Goal: Task Accomplishment & Management: Complete application form

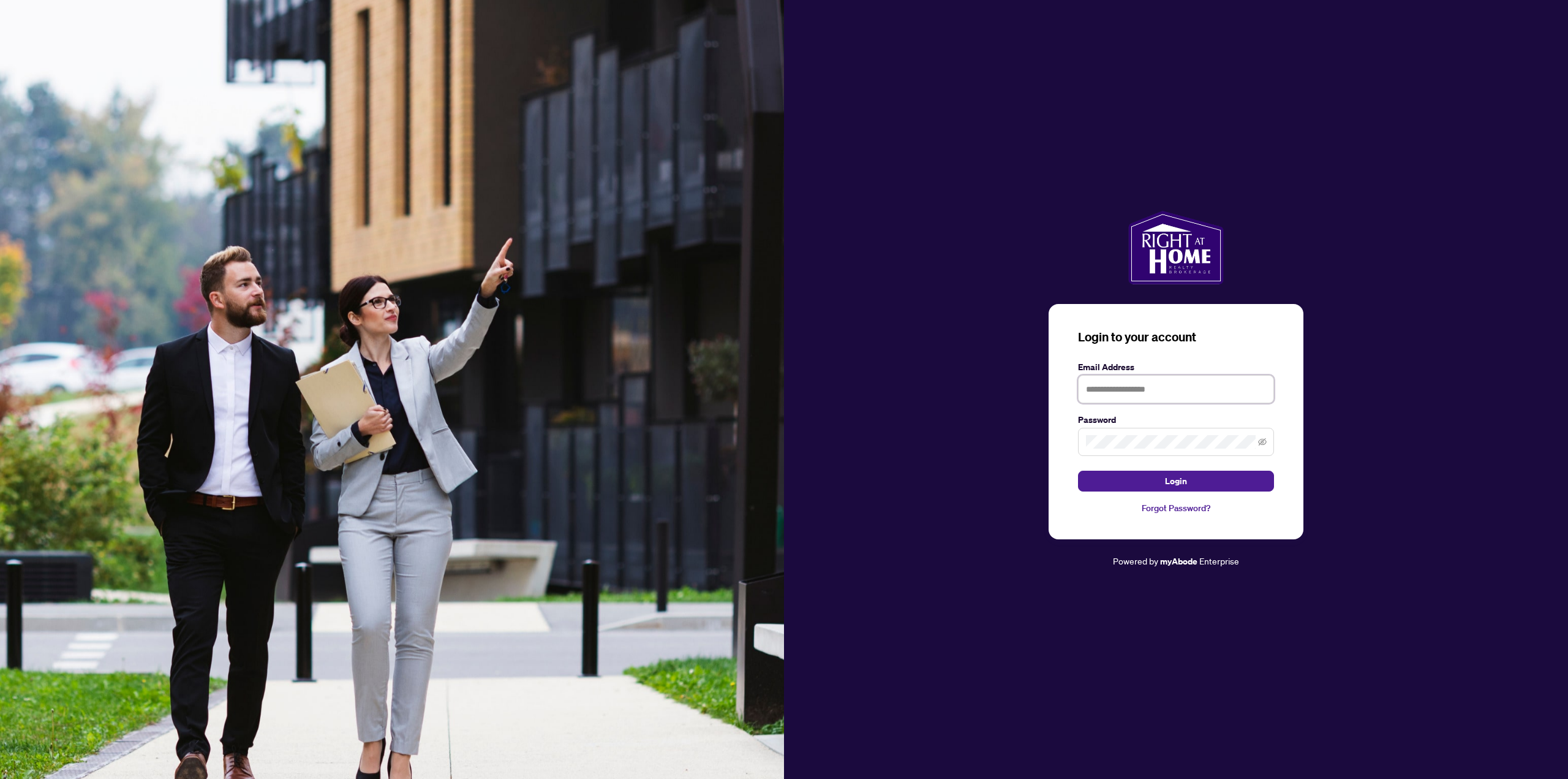
click at [1118, 384] on input "text" at bounding box center [1177, 389] width 196 height 28
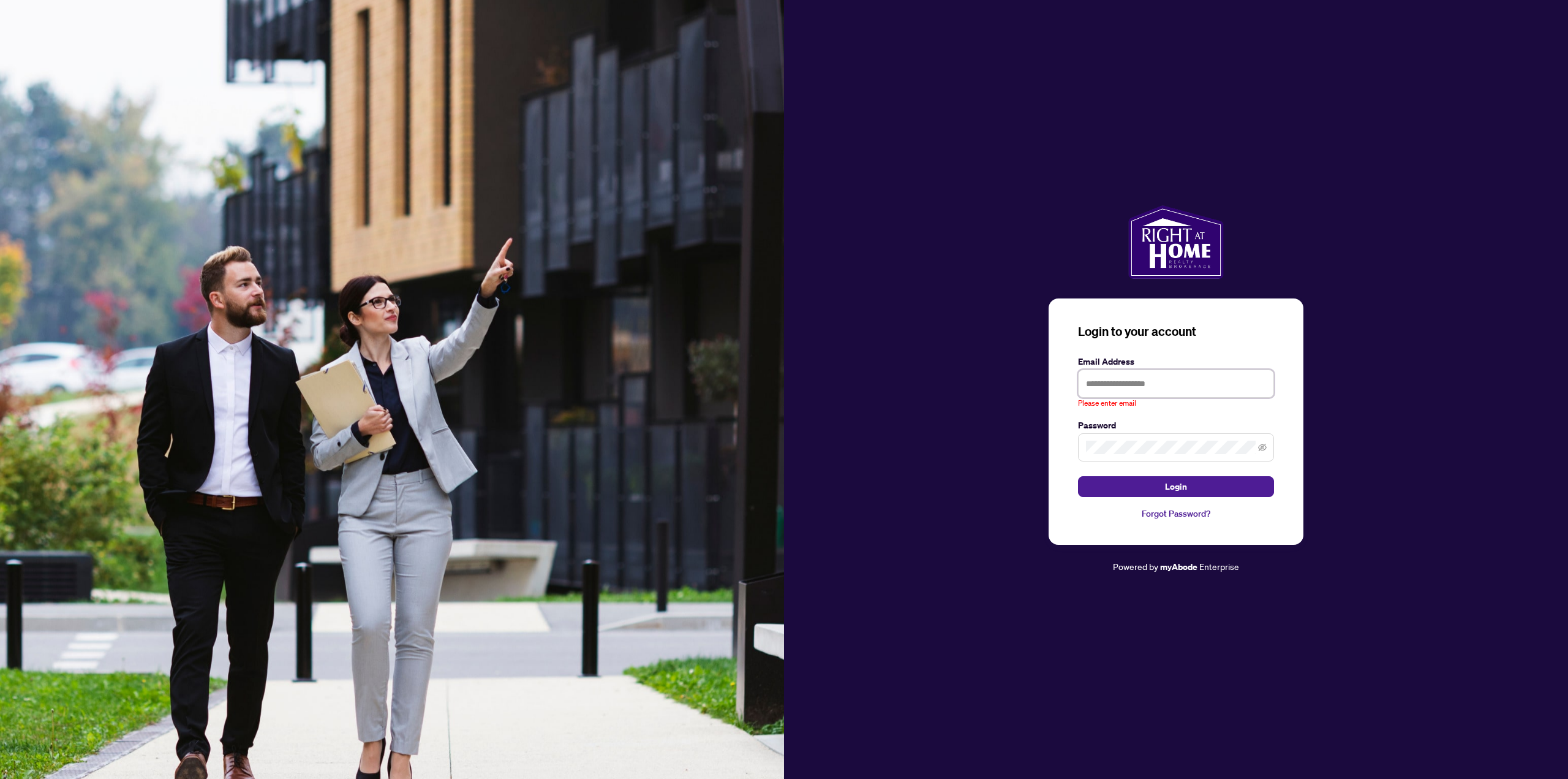
type input "**********"
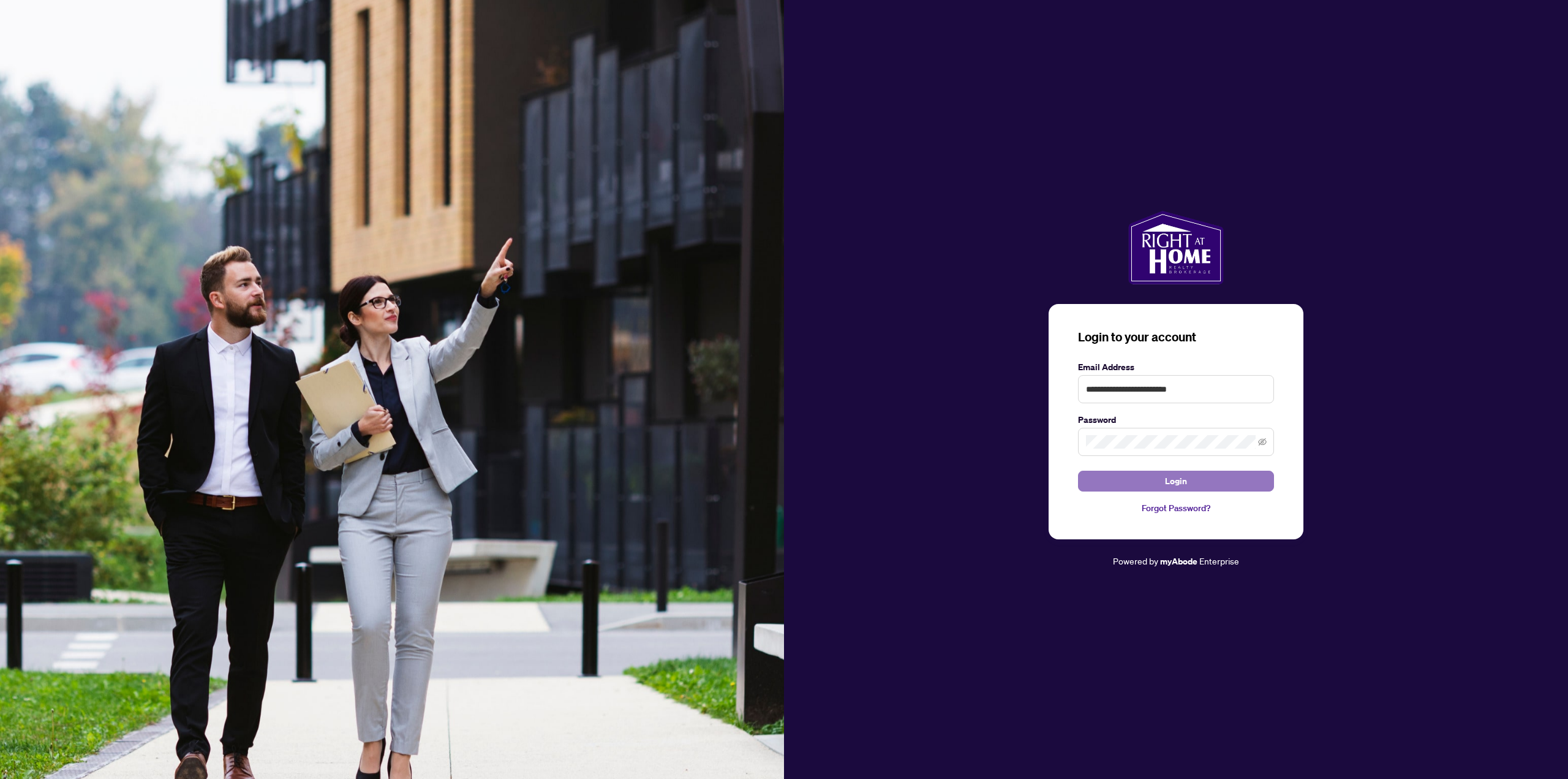
click at [1166, 474] on span "Login" at bounding box center [1176, 481] width 22 height 19
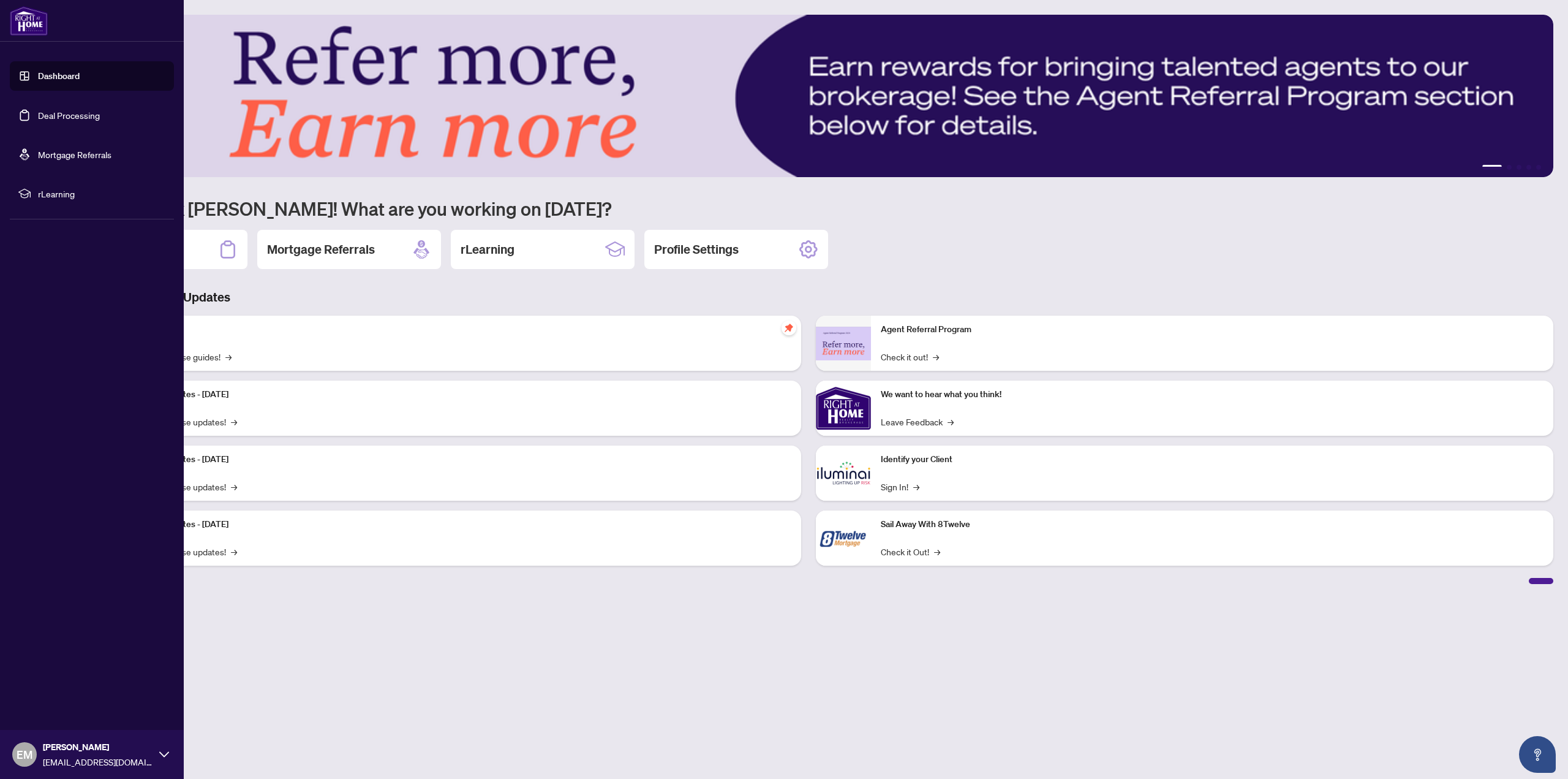
click at [38, 113] on link "Deal Processing" at bounding box center [69, 115] width 62 height 11
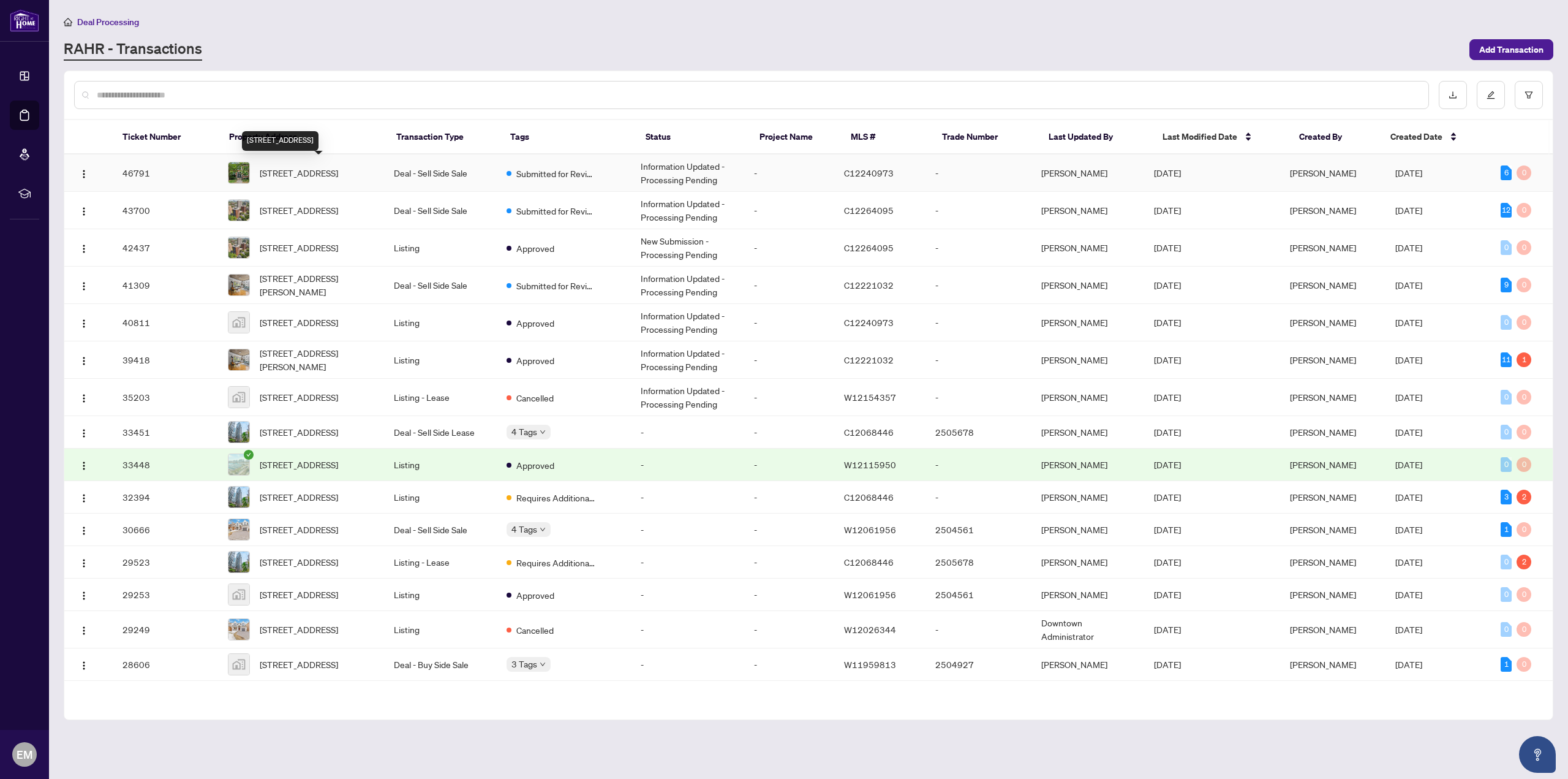
click at [300, 177] on span "[STREET_ADDRESS]" at bounding box center [298, 172] width 79 height 13
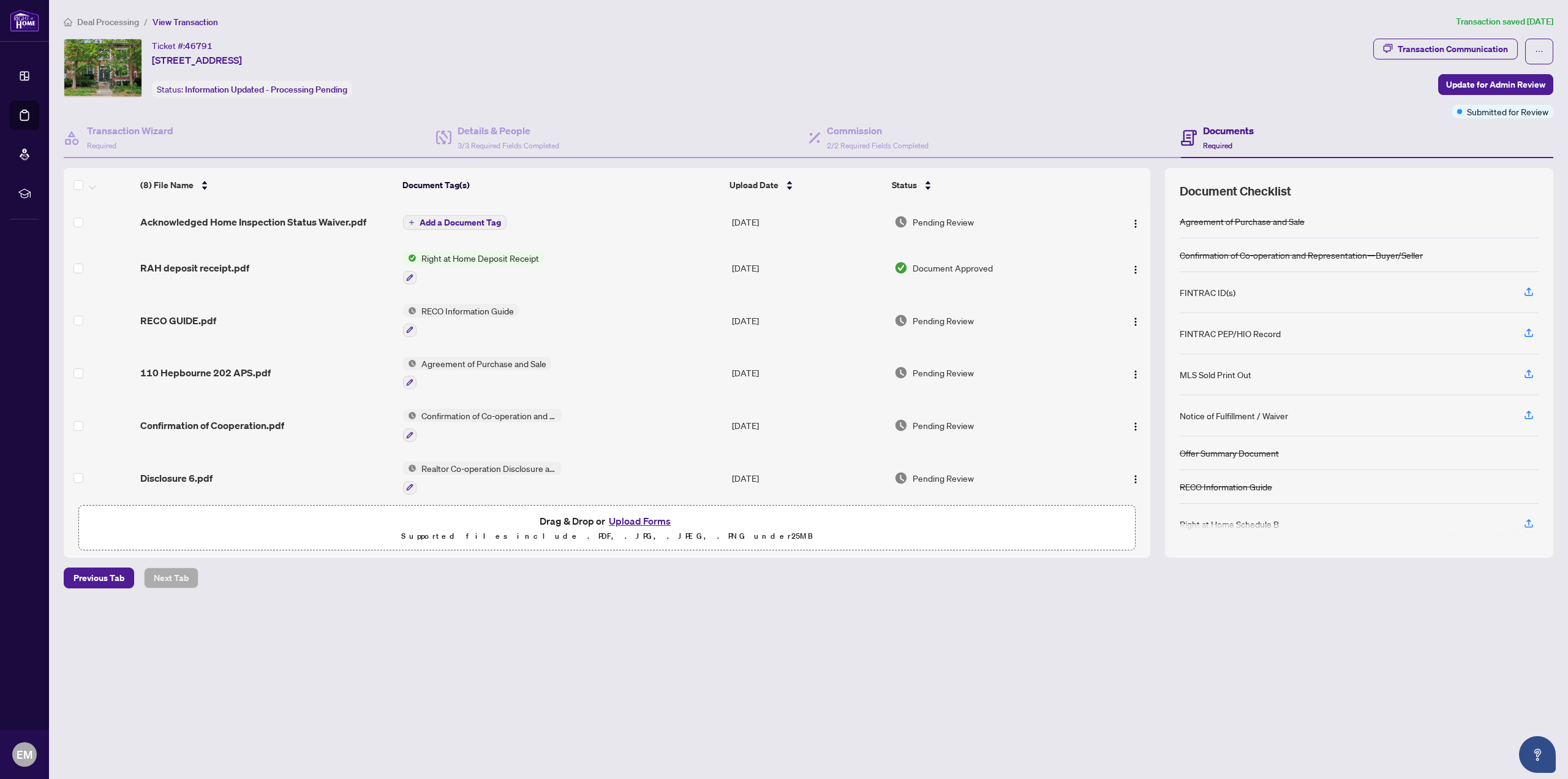
click at [648, 520] on button "Upload Forms" at bounding box center [640, 521] width 69 height 16
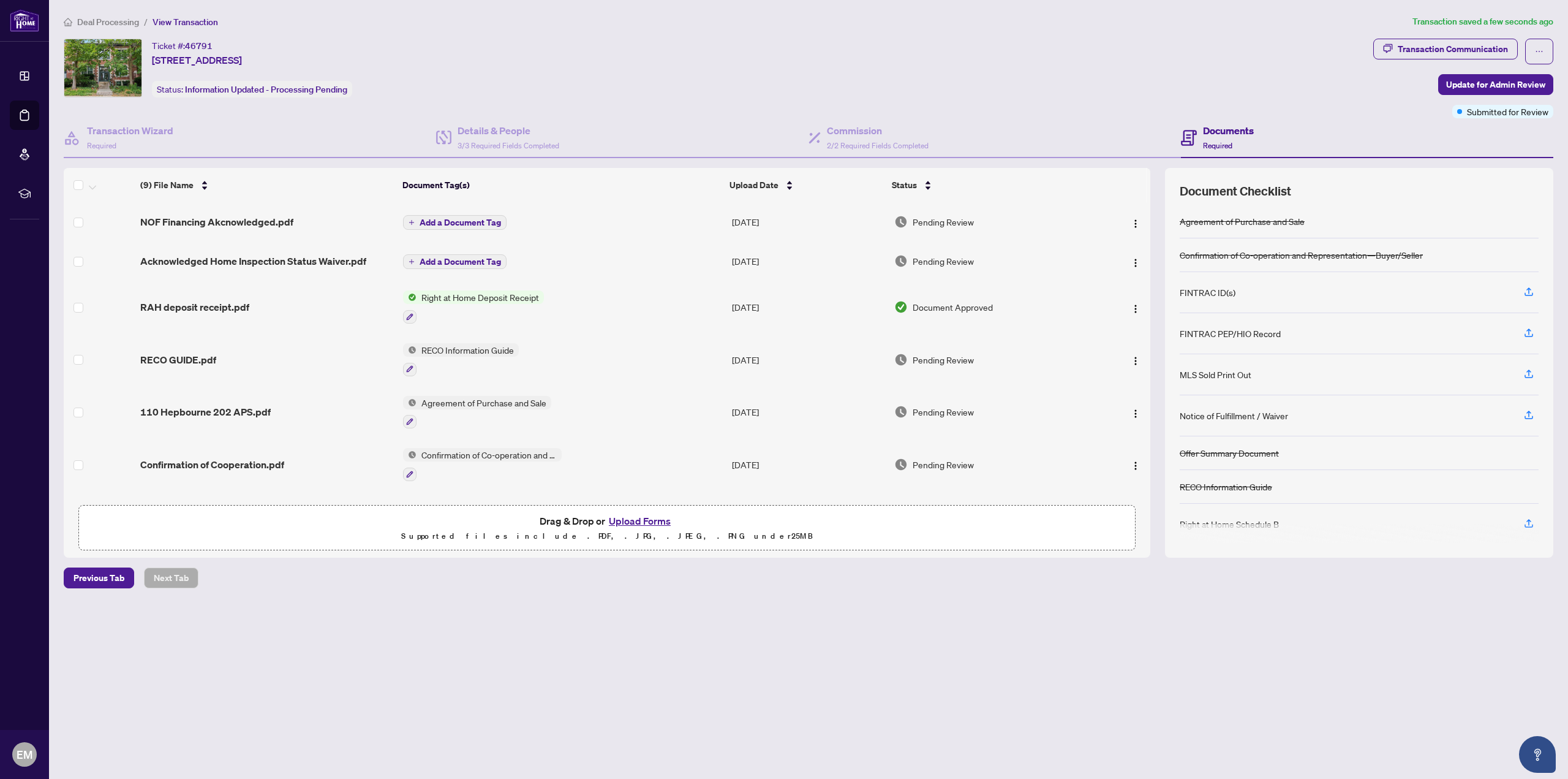
click at [450, 257] on span "Add a Document Tag" at bounding box center [460, 261] width 82 height 9
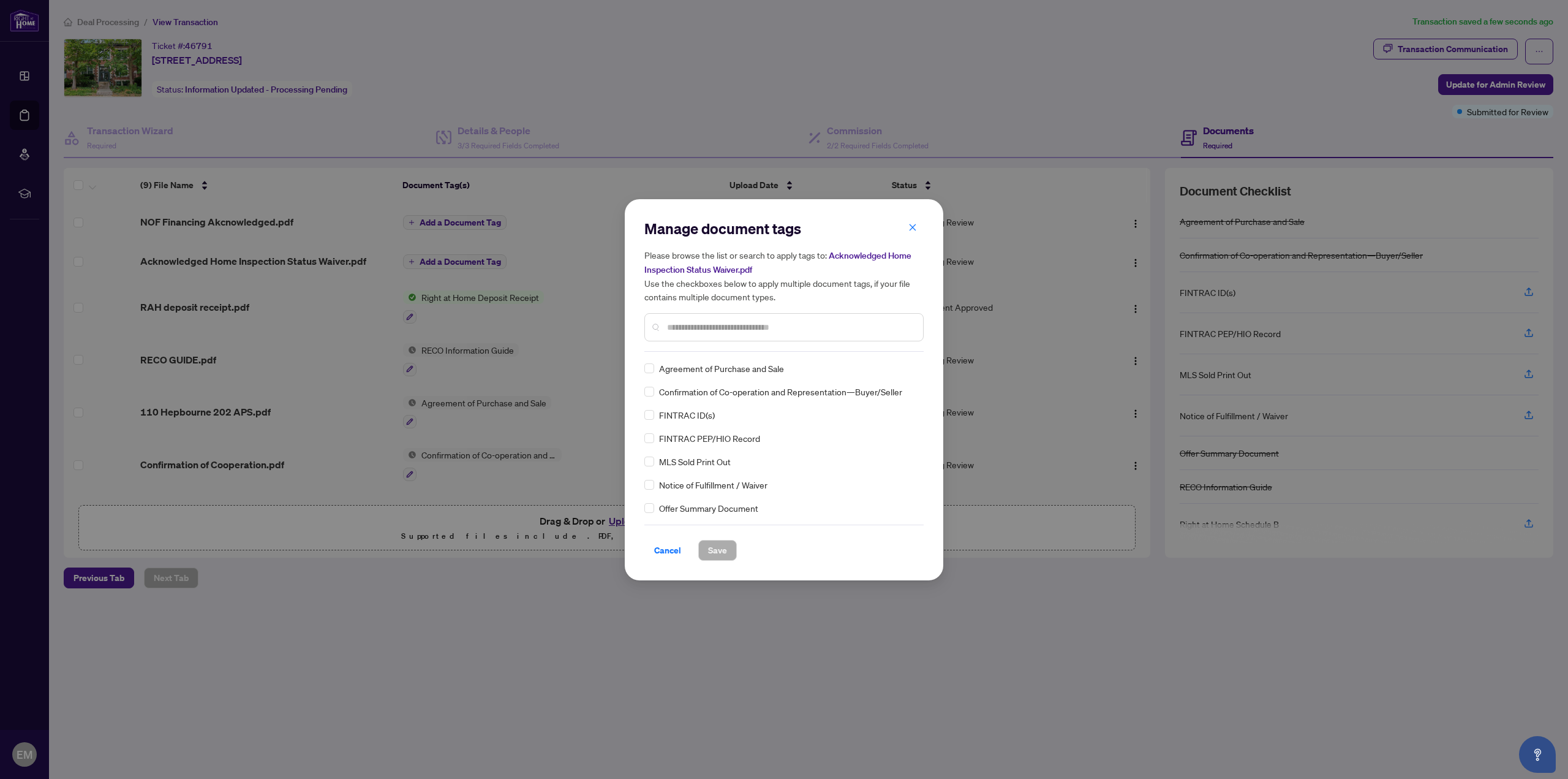
click at [672, 319] on div at bounding box center [784, 328] width 279 height 28
drag, startPoint x: 706, startPoint y: 330, endPoint x: 711, endPoint y: 299, distance: 31.4
click at [707, 330] on input "text" at bounding box center [790, 327] width 246 height 13
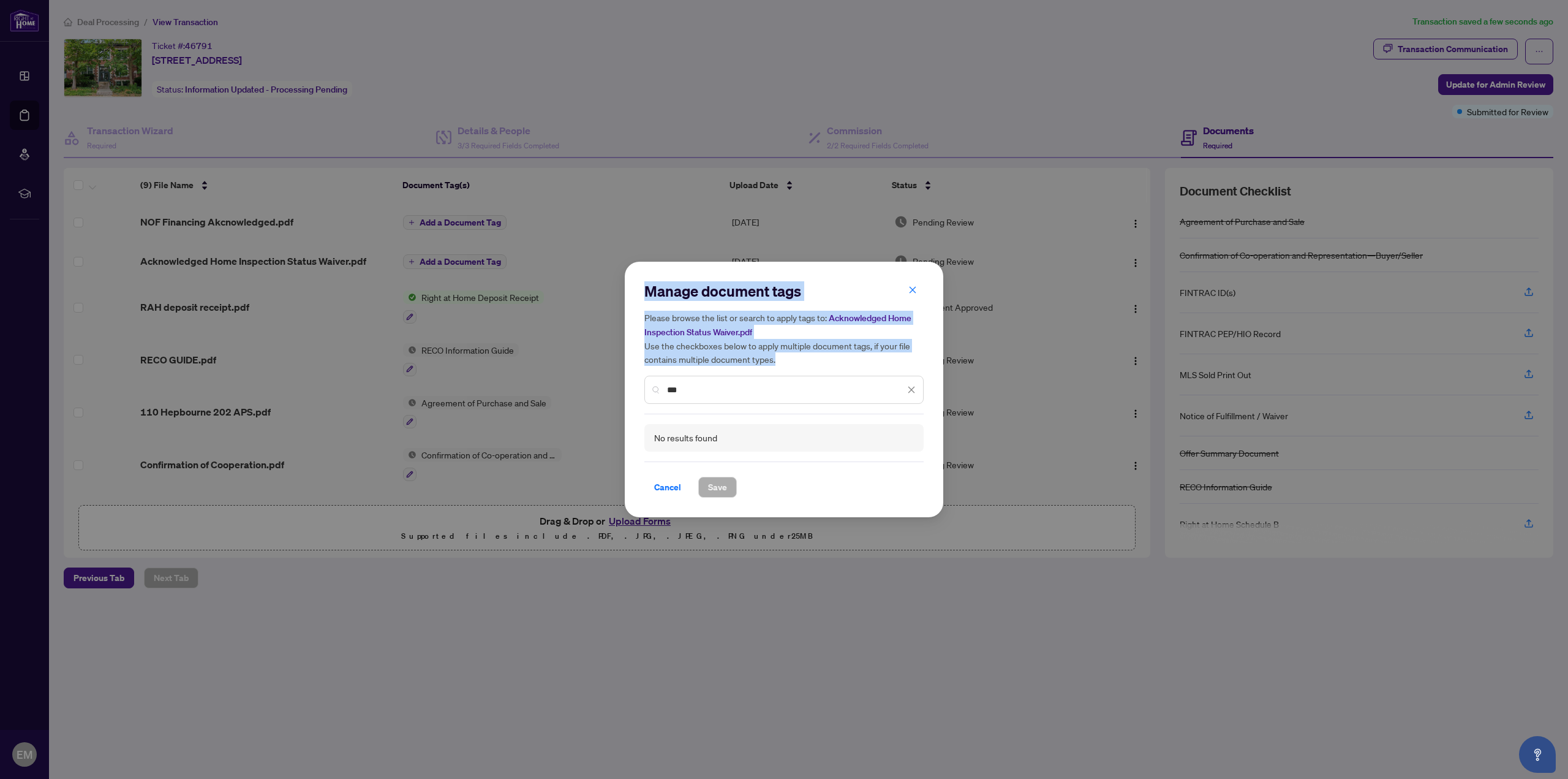
drag, startPoint x: 697, startPoint y: 382, endPoint x: 842, endPoint y: 414, distance: 148.5
click at [608, 380] on div "Manage document tags Please browse the list or search to apply tags to: Acknowl…" at bounding box center [784, 389] width 1568 height 779
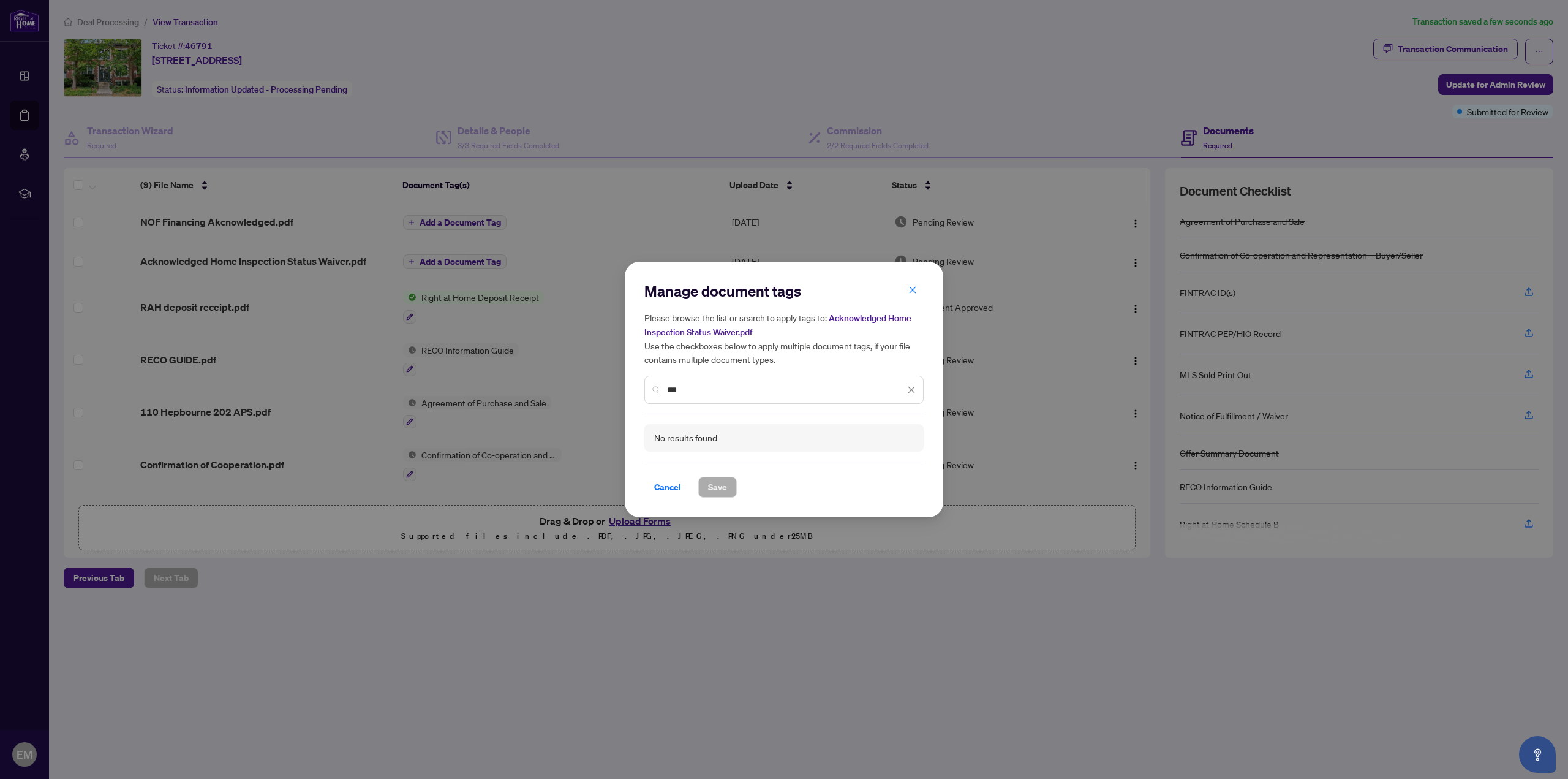
click at [697, 393] on input "***" at bounding box center [786, 389] width 238 height 13
drag, startPoint x: 700, startPoint y: 392, endPoint x: 574, endPoint y: 377, distance: 126.9
click at [580, 377] on div "Manage document tags Please browse the list or search to apply tags to: Acknowl…" at bounding box center [784, 389] width 1568 height 779
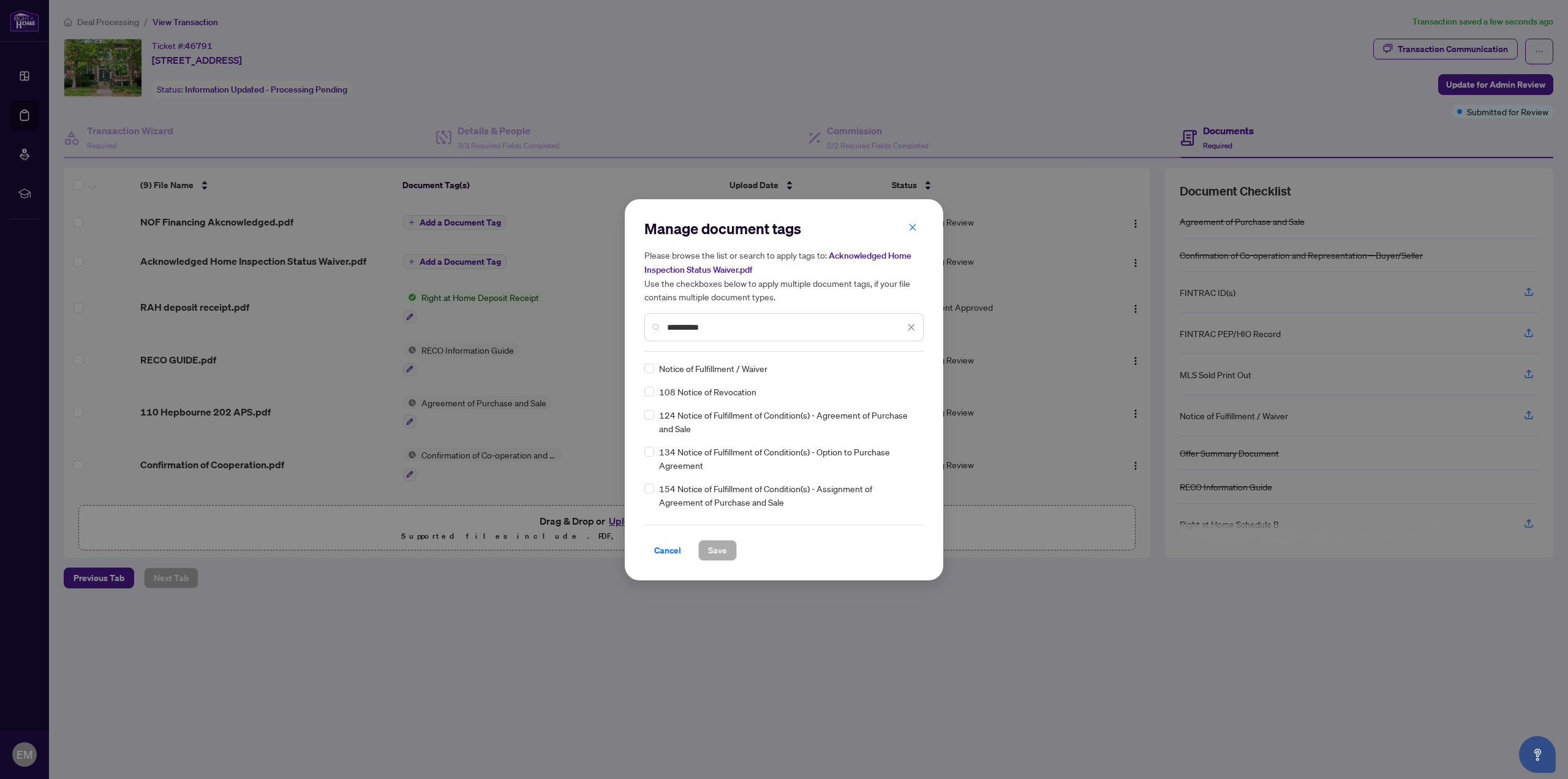
type input "*********"
click at [711, 547] on span "Save" at bounding box center [718, 550] width 19 height 19
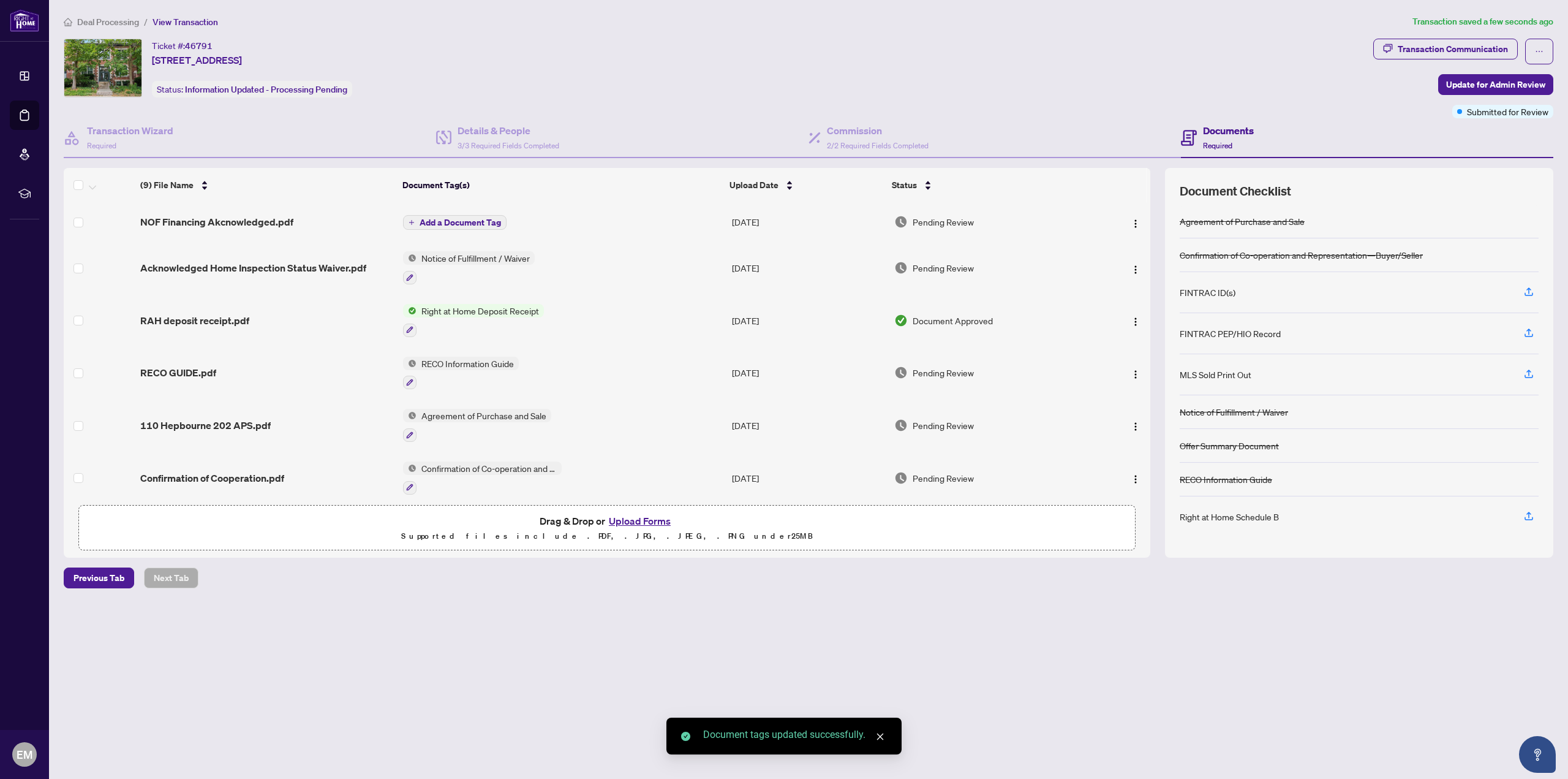
click at [461, 218] on span "Add a Document Tag" at bounding box center [460, 222] width 82 height 9
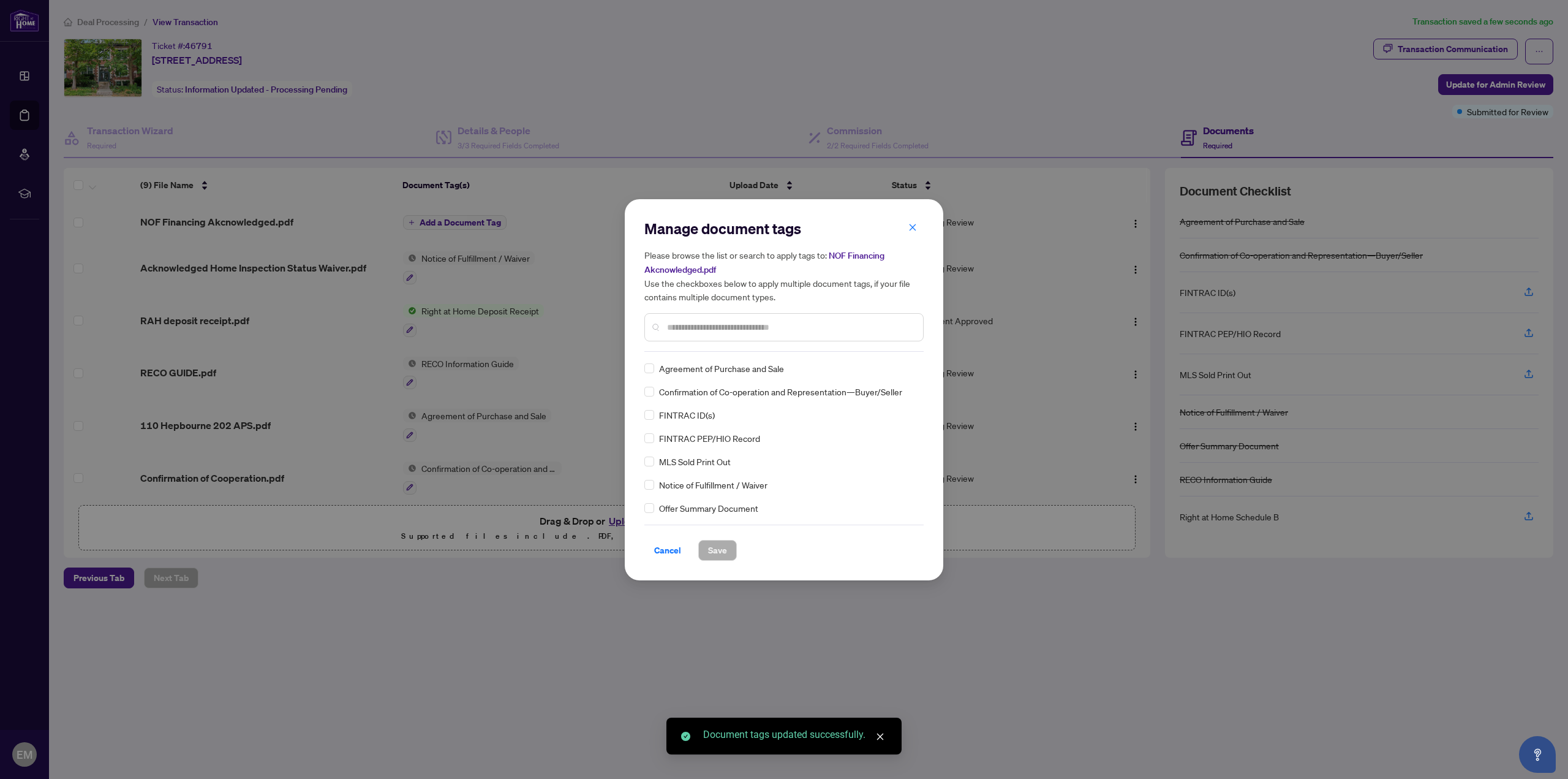
click at [690, 320] on input "text" at bounding box center [790, 327] width 246 height 13
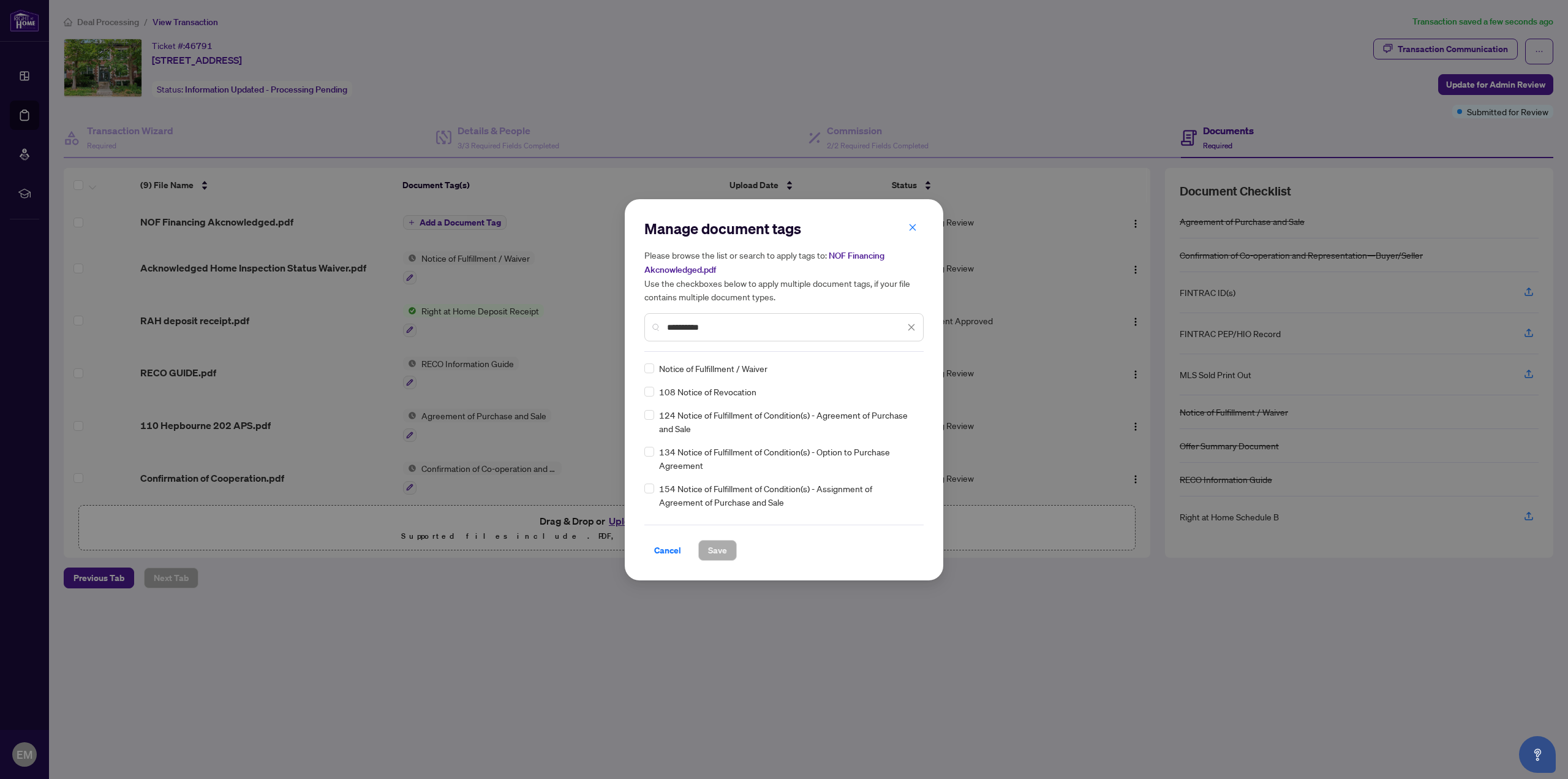
type input "*********"
click at [709, 374] on div "Notice of Fulfillment / Waiver 108 Notice of Revocation 124 Notice of Fulfillme…" at bounding box center [784, 438] width 279 height 154
click at [646, 370] on div "Manage document tags Please browse the list or search to apply tags to: NOF Fin…" at bounding box center [784, 389] width 319 height 381
click at [712, 546] on span "Save" at bounding box center [718, 550] width 19 height 19
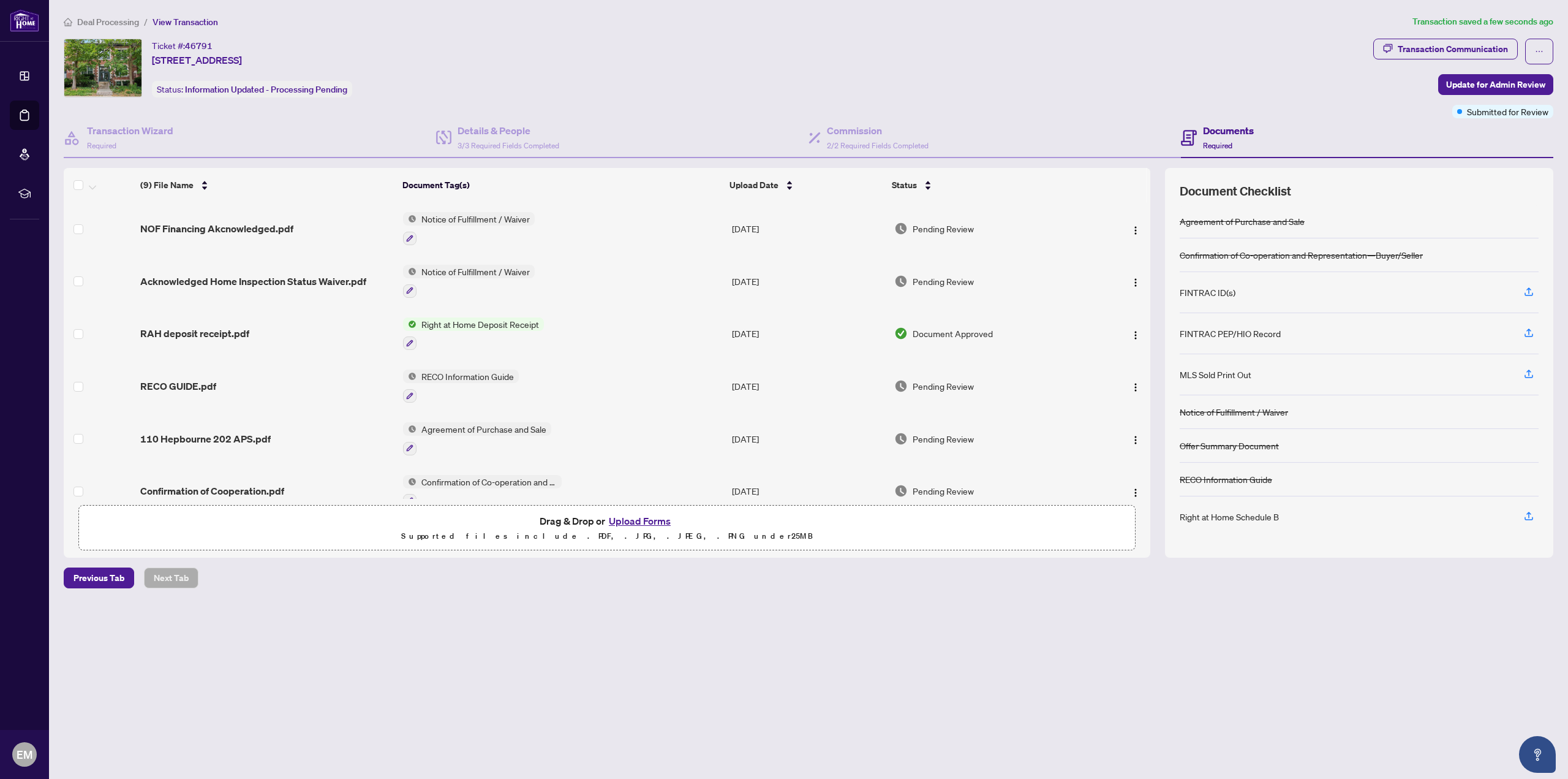
drag, startPoint x: 468, startPoint y: 271, endPoint x: 400, endPoint y: 273, distance: 68.0
click at [455, 274] on span "Notice of Fulfillment / Waiver" at bounding box center [476, 271] width 118 height 13
click at [291, 282] on span "Acknowledged Home Inspection Status Waiver.pdf" at bounding box center [253, 281] width 226 height 15
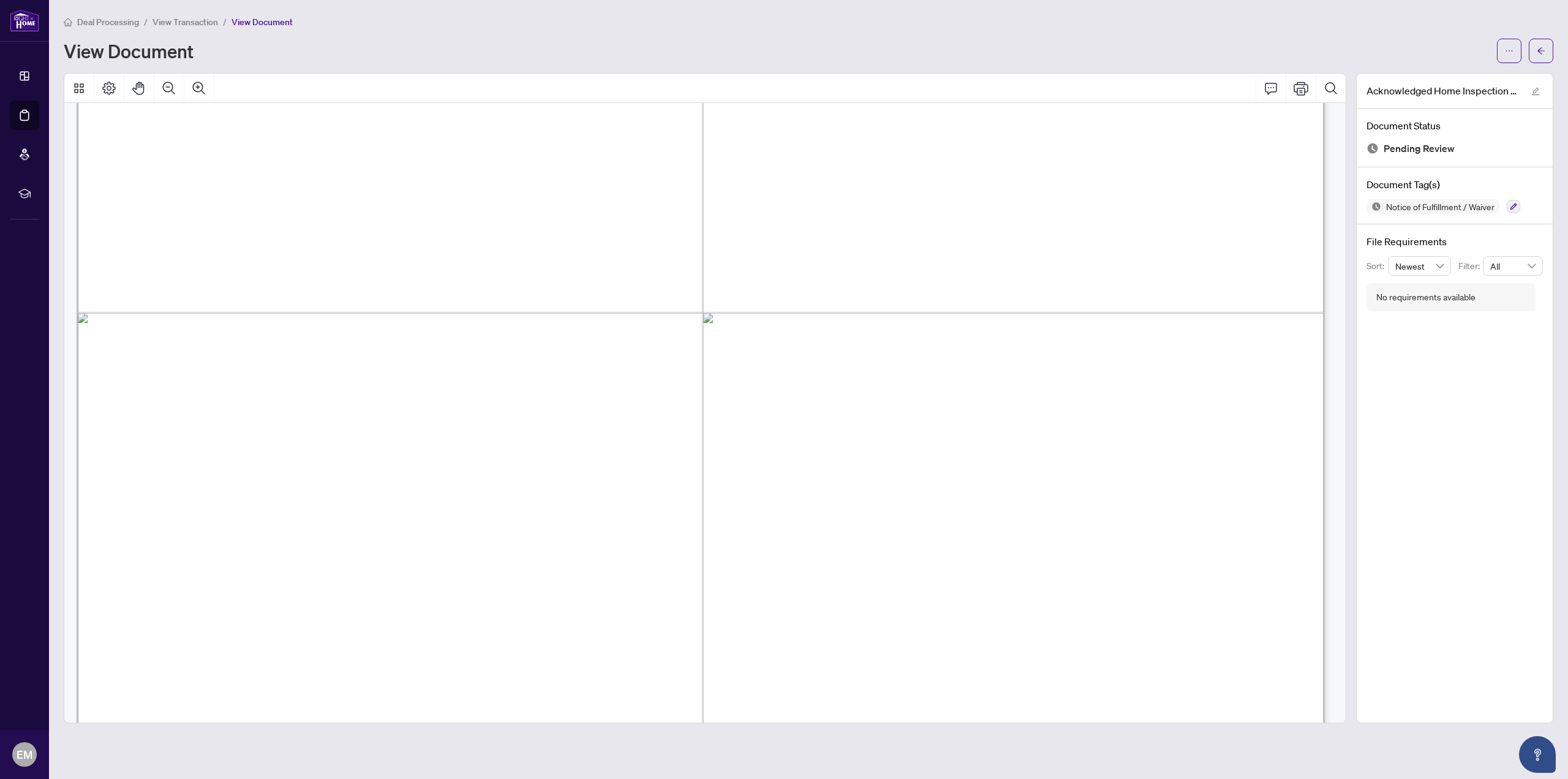
scroll to position [184, 0]
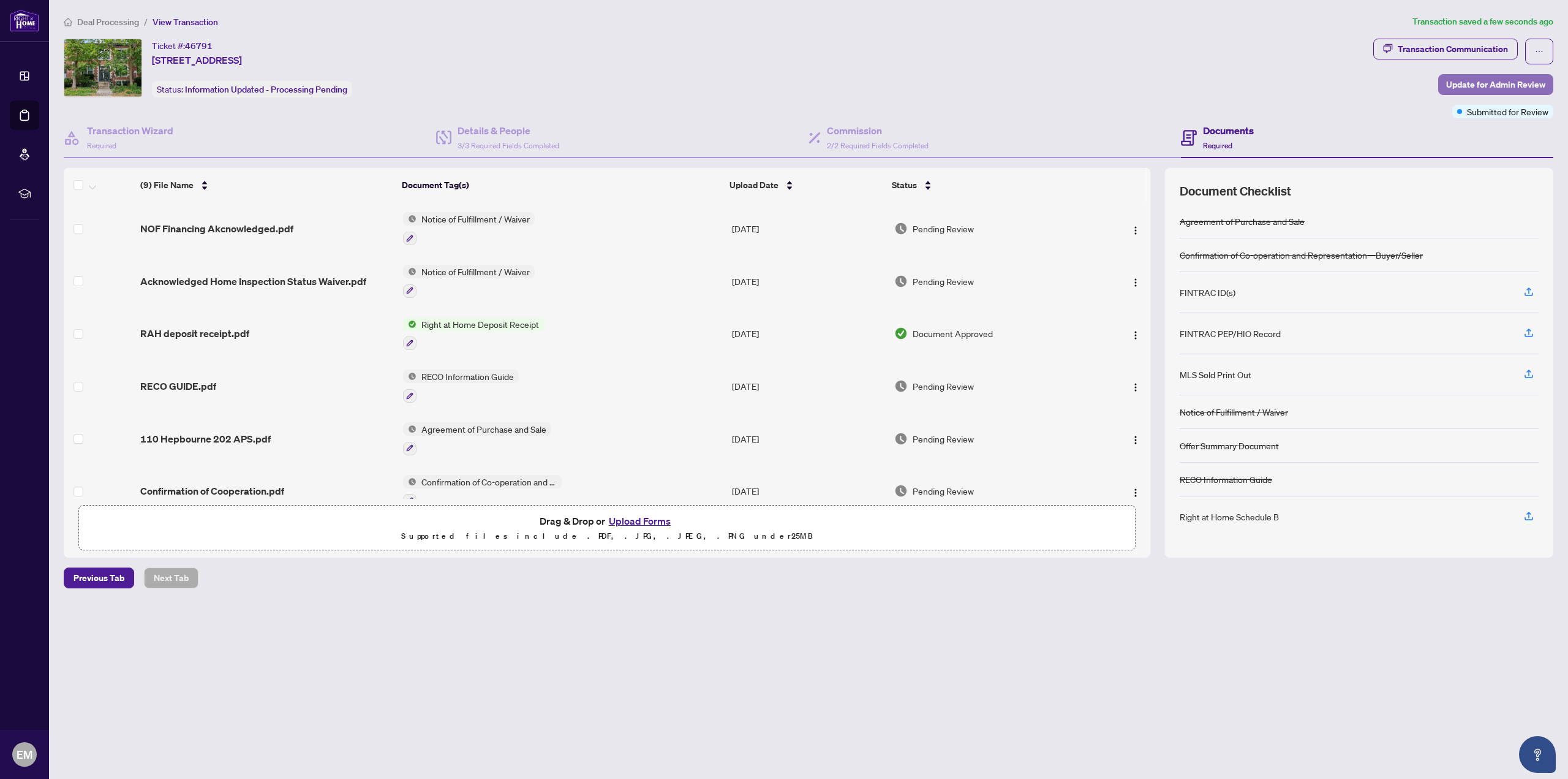
click at [1494, 85] on span "Update for Admin Review" at bounding box center [1496, 84] width 99 height 19
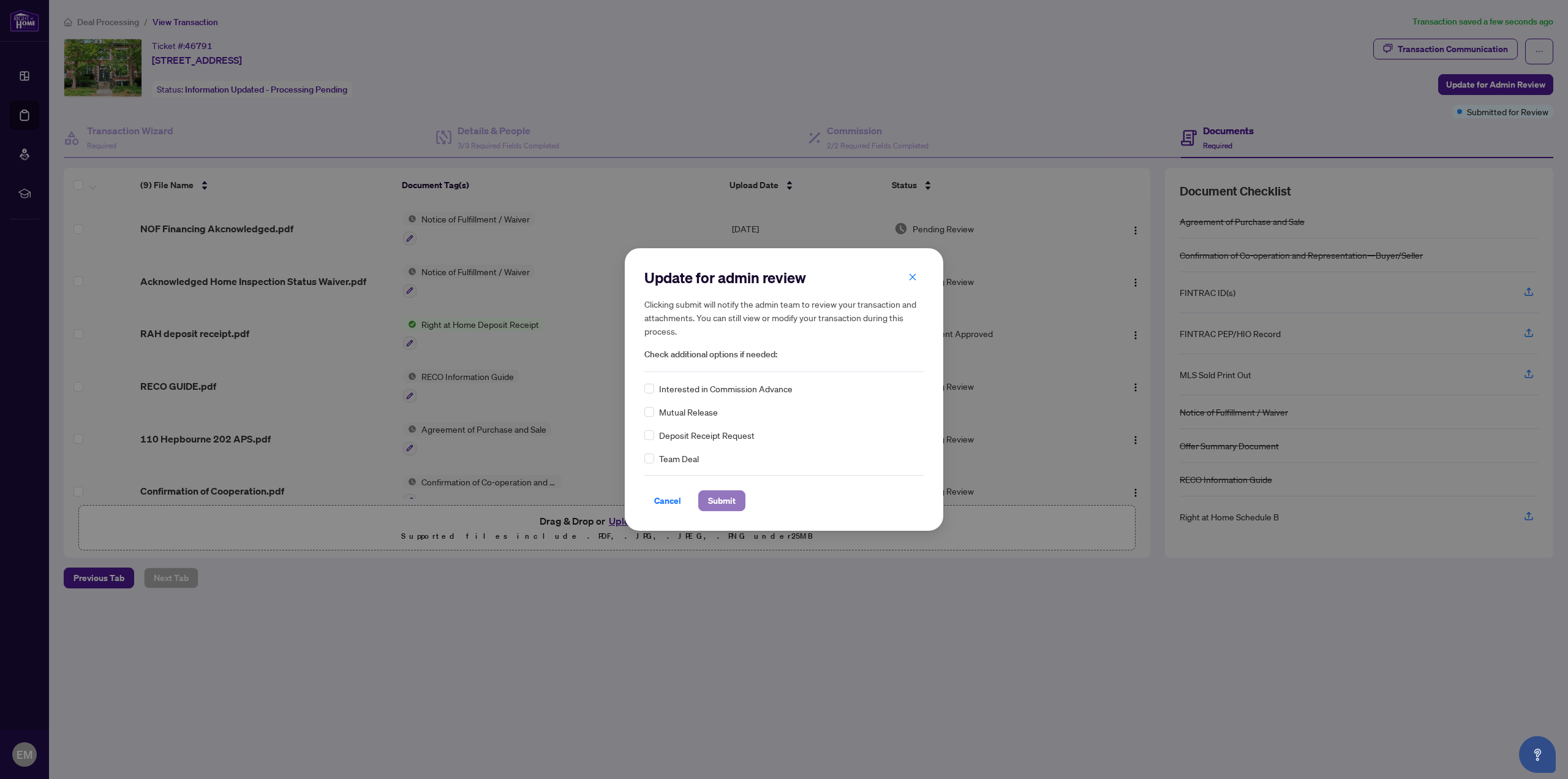
click at [723, 497] on span "Submit" at bounding box center [722, 501] width 27 height 19
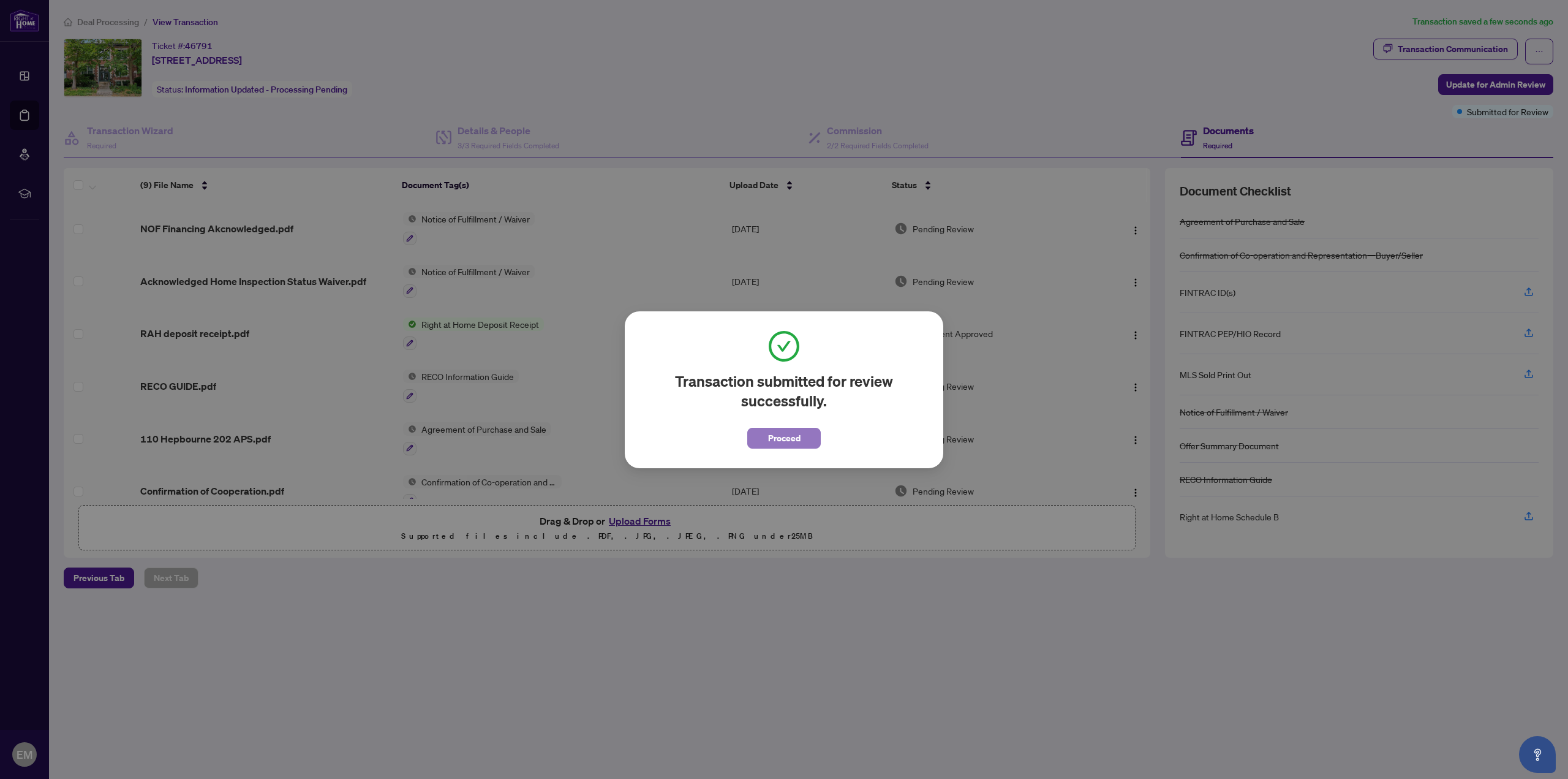
click at [784, 444] on span "Proceed" at bounding box center [785, 437] width 33 height 19
